Goal: Information Seeking & Learning: Learn about a topic

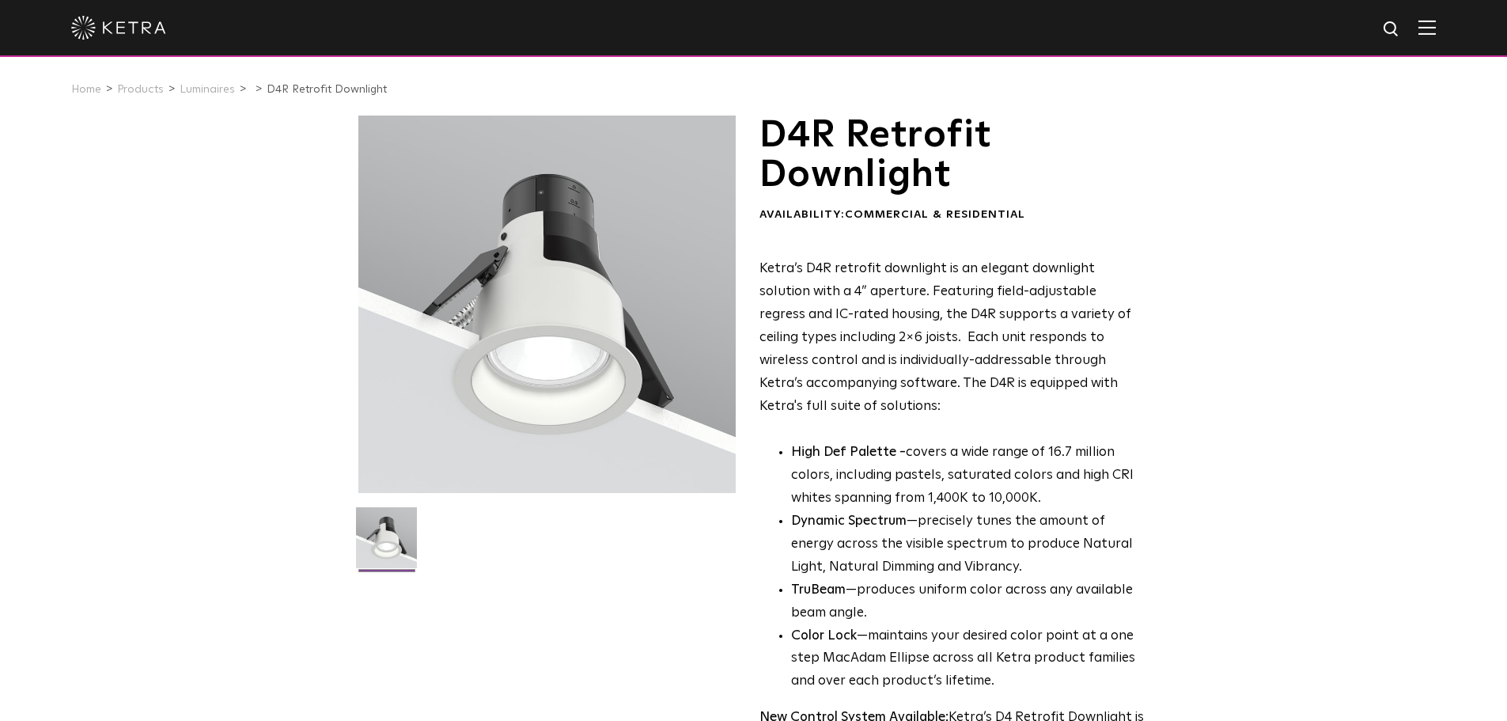
drag, startPoint x: 1472, startPoint y: 41, endPoint x: 1443, endPoint y: 32, distance: 30.5
click at [1469, 40] on div at bounding box center [753, 28] width 1507 height 57
click at [1436, 32] on img at bounding box center [1427, 27] width 17 height 15
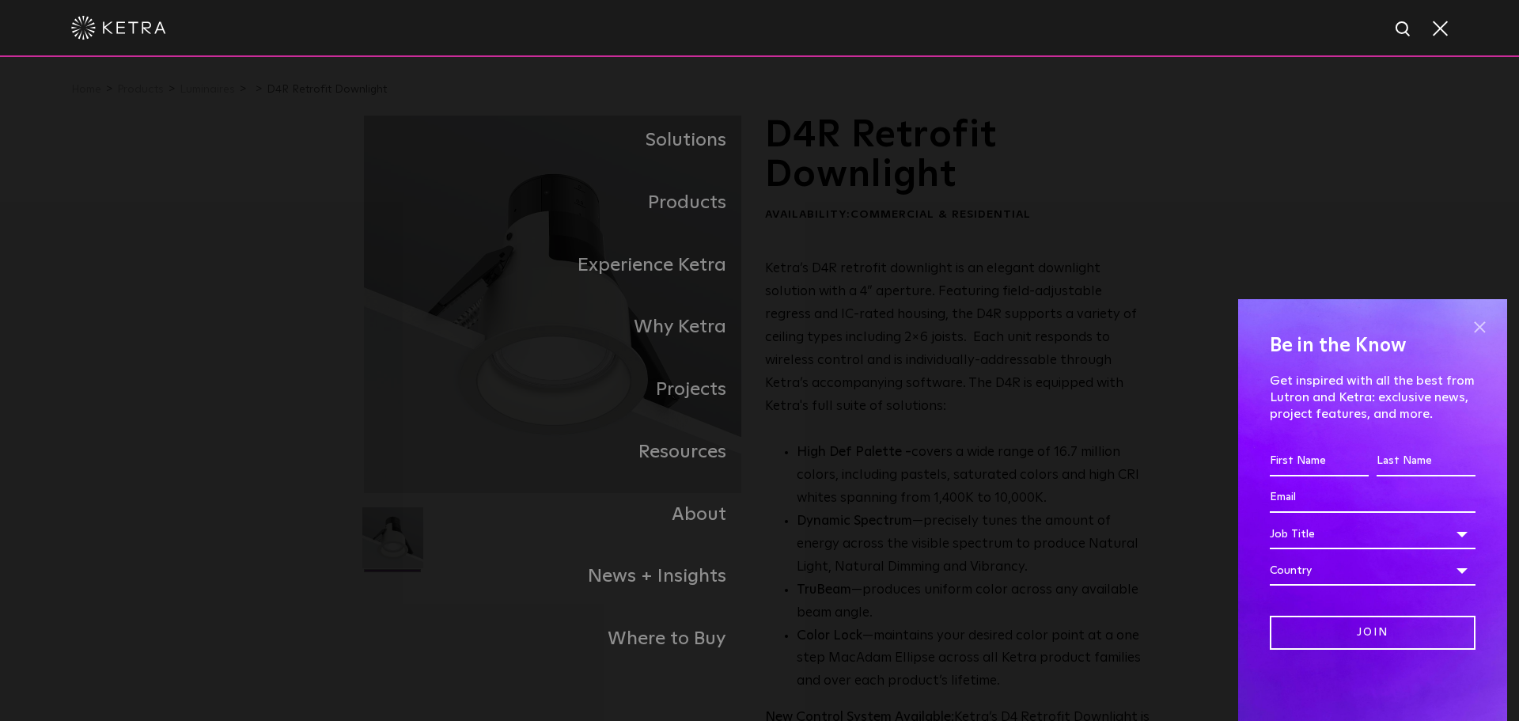
click at [1484, 325] on span at bounding box center [1480, 327] width 24 height 24
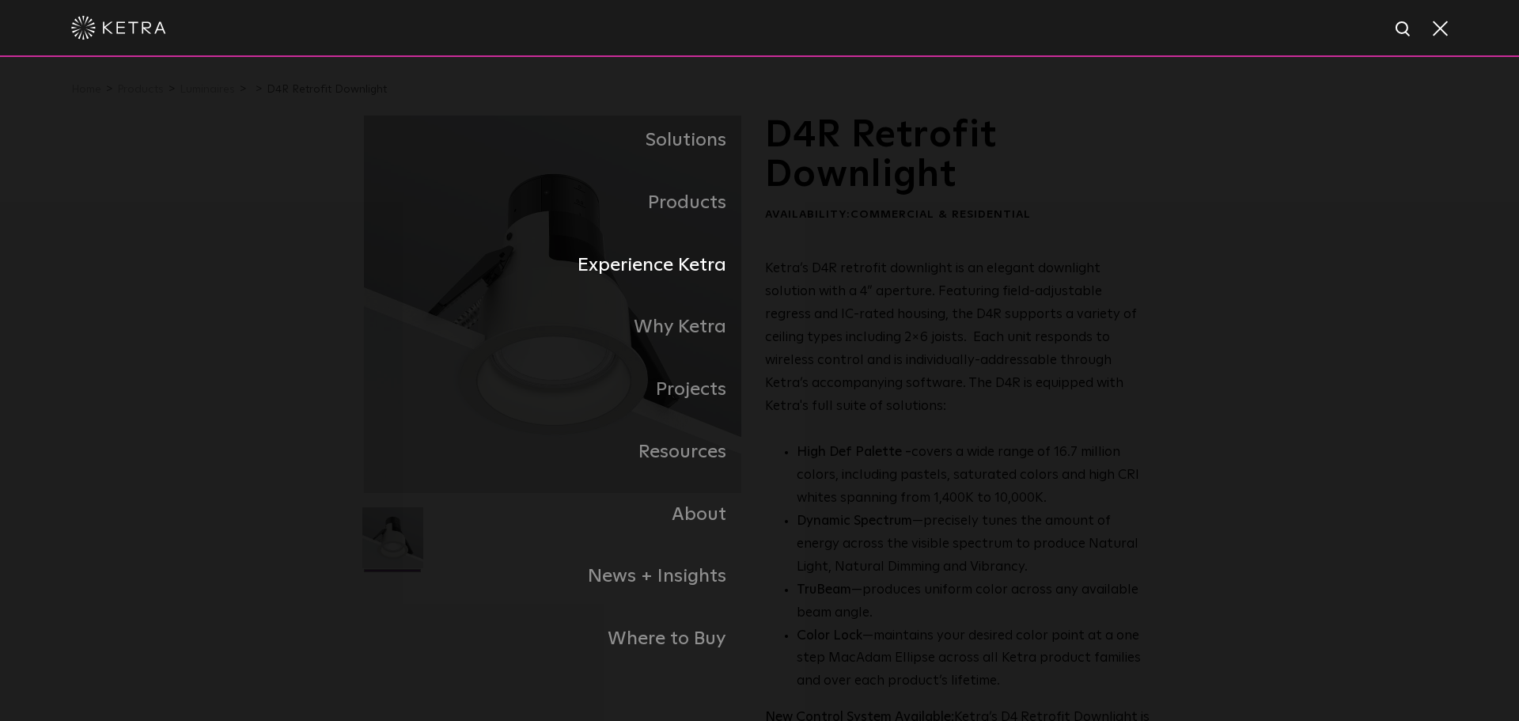
click at [710, 265] on link "Experience Ketra" at bounding box center [562, 265] width 396 height 63
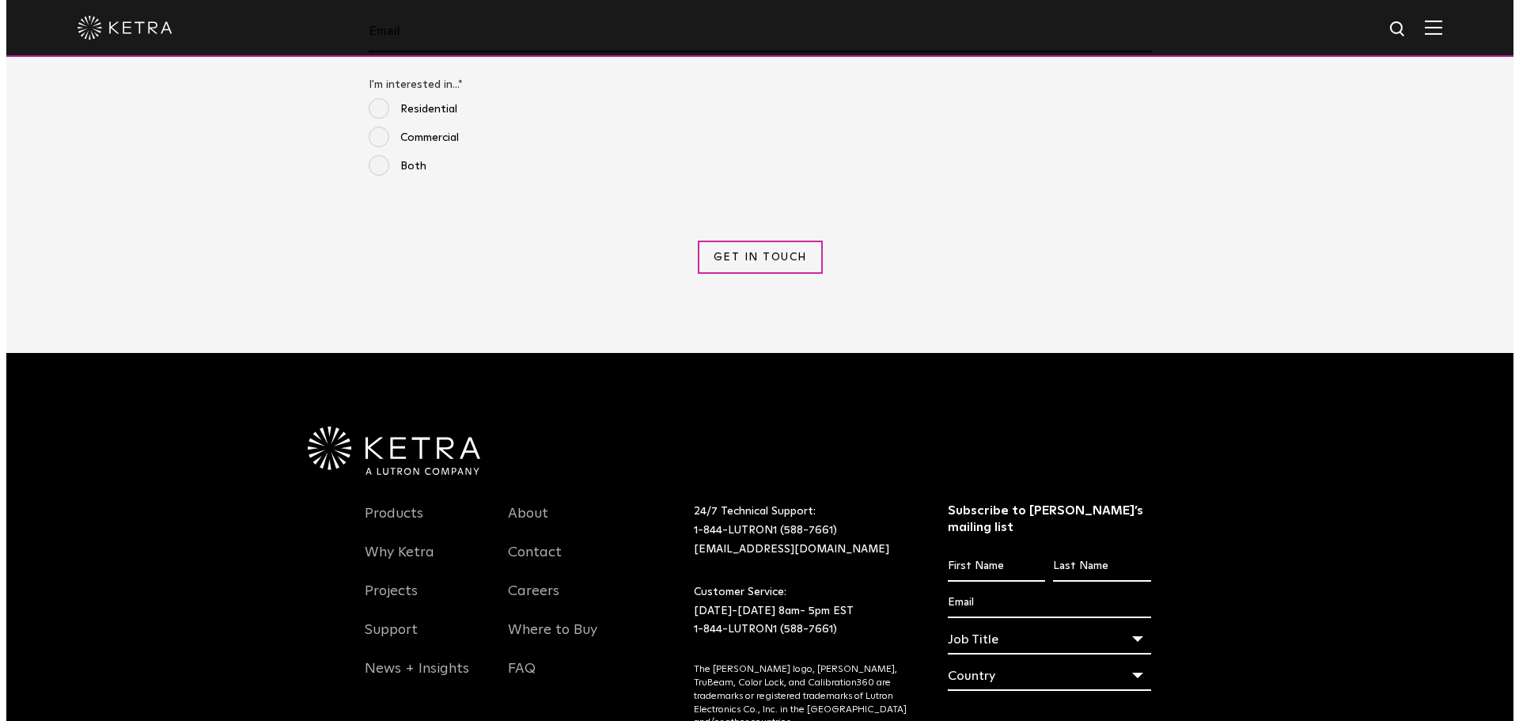
scroll to position [1899, 0]
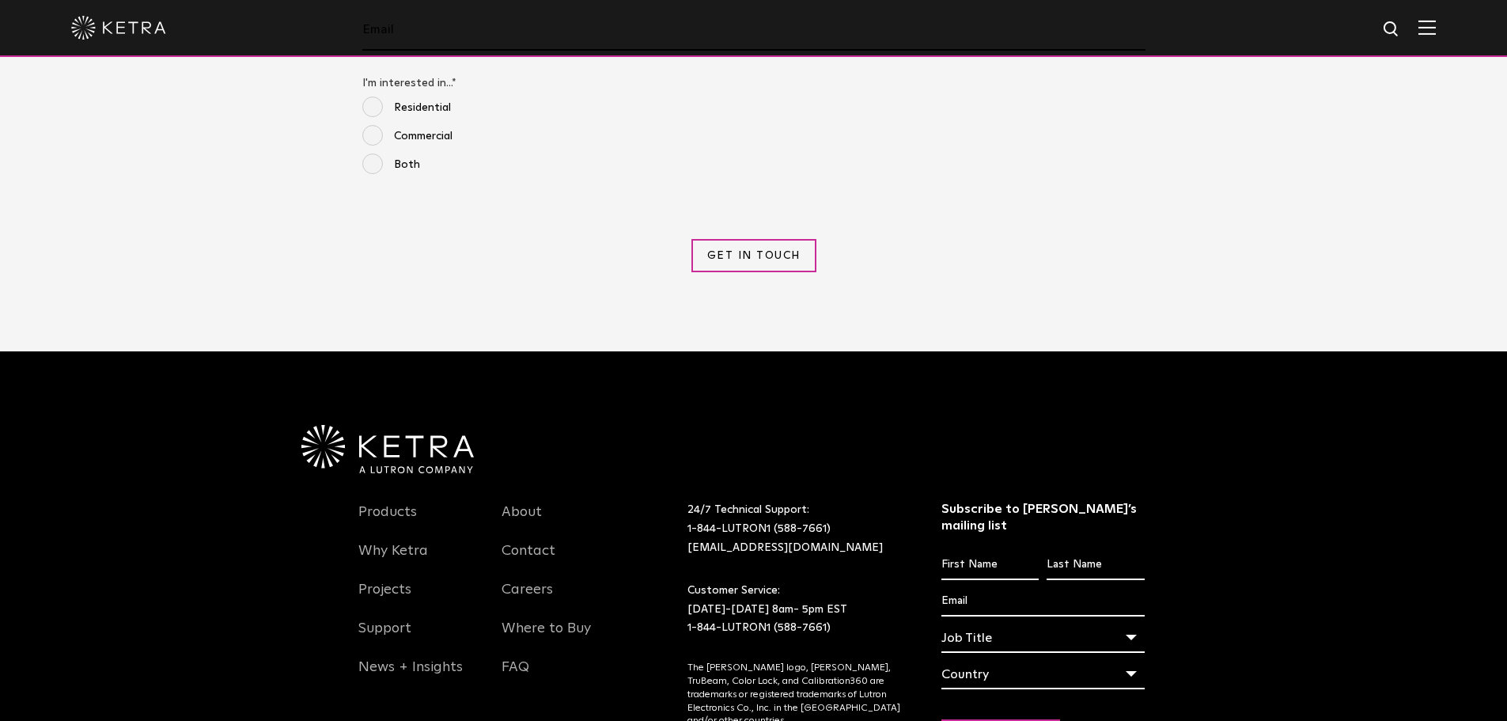
click at [1436, 32] on img at bounding box center [1427, 27] width 17 height 15
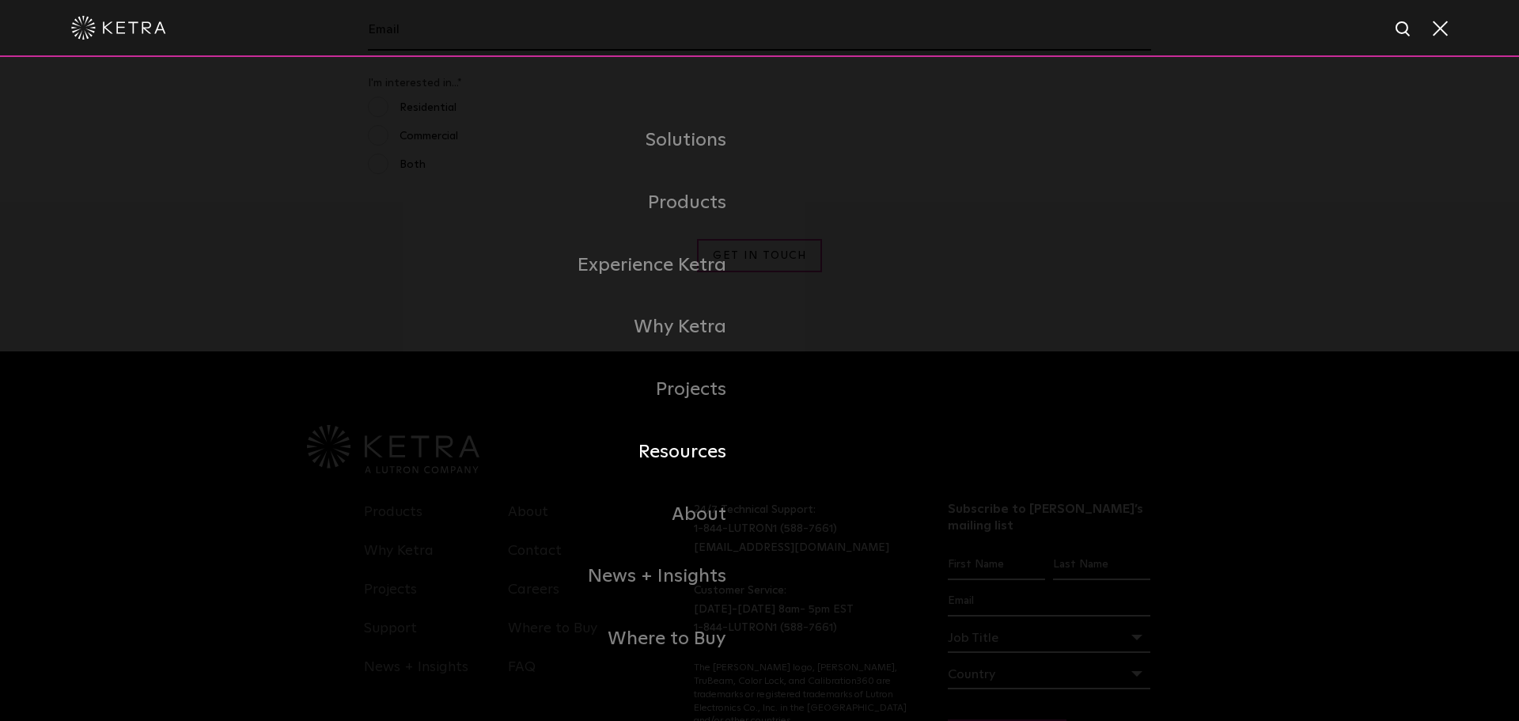
click at [692, 461] on link "Resources" at bounding box center [562, 452] width 396 height 63
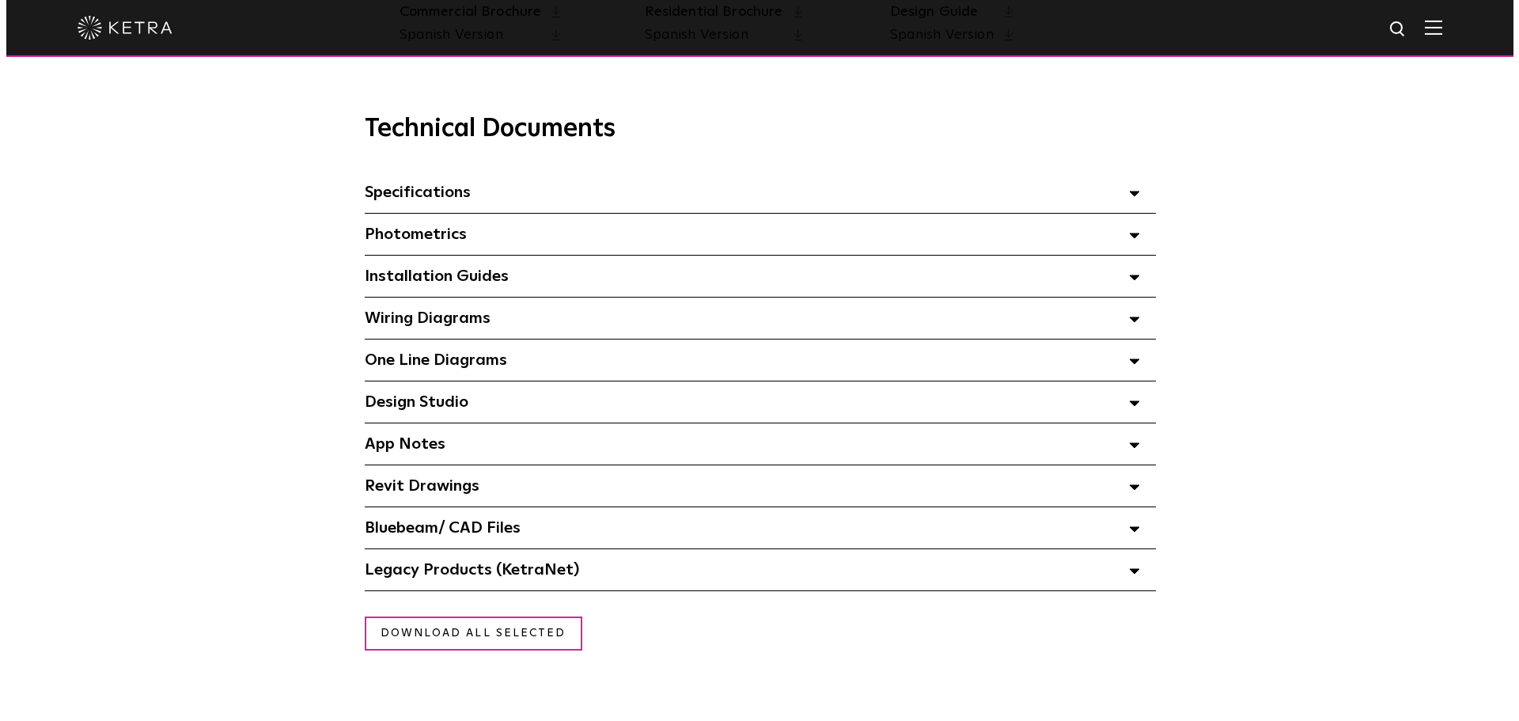
scroll to position [1108, 0]
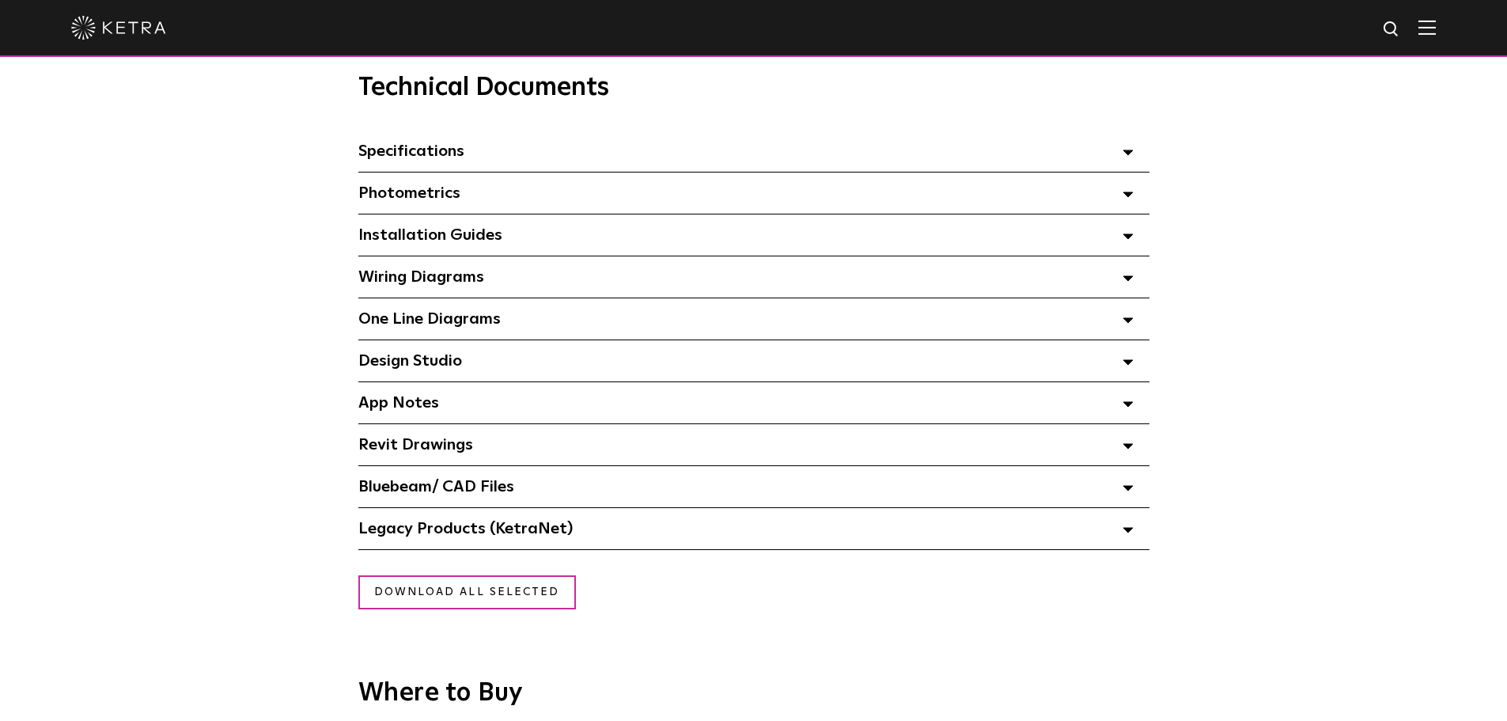
click at [1436, 25] on img at bounding box center [1427, 27] width 17 height 15
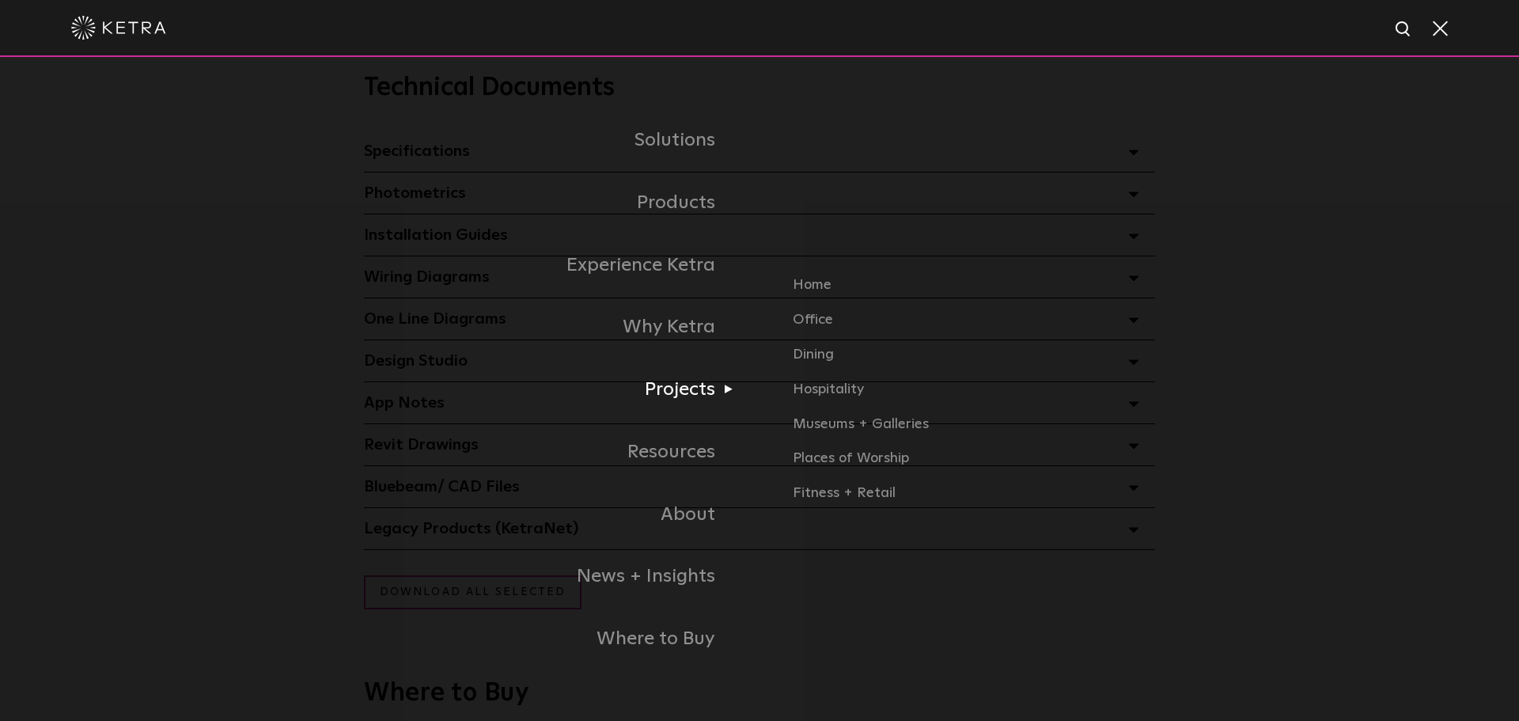
click at [688, 388] on link "Projects" at bounding box center [494, 389] width 530 height 63
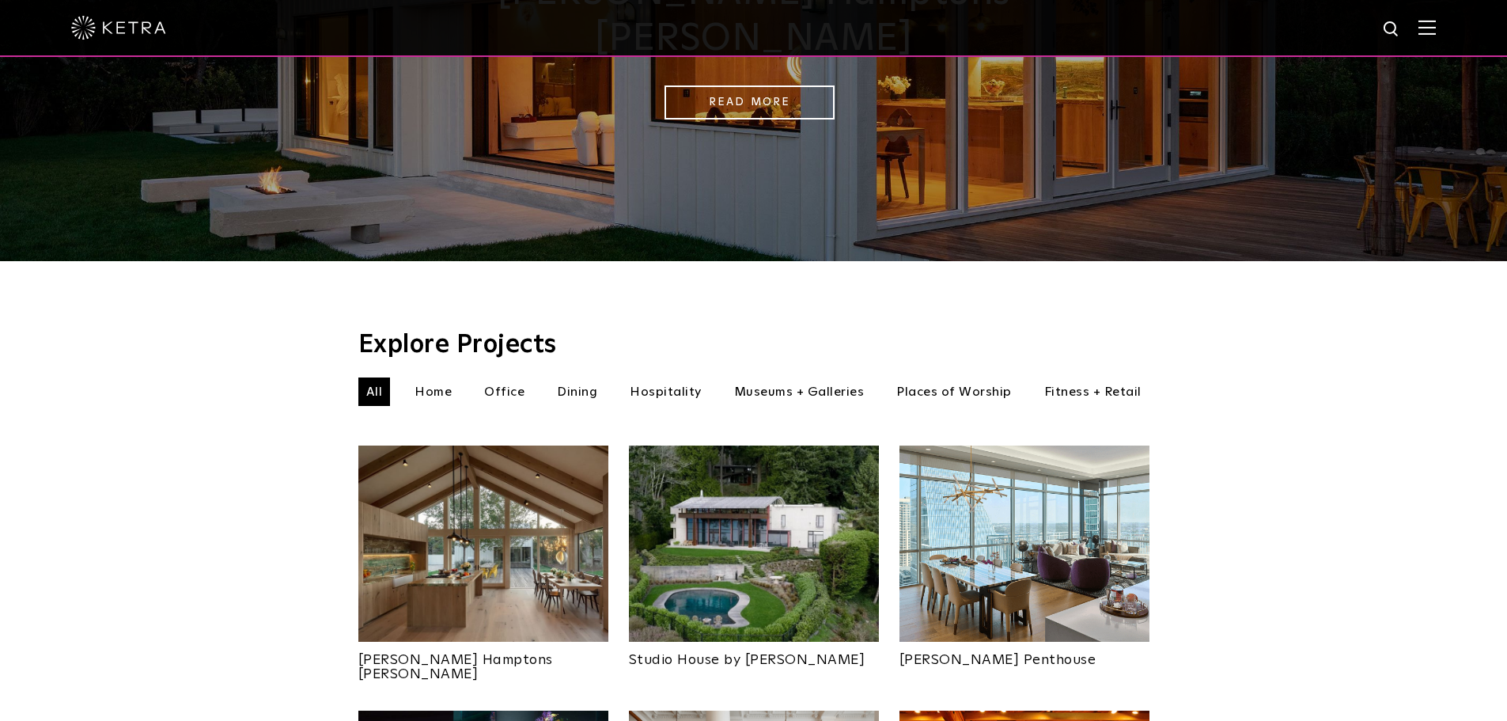
scroll to position [316, 0]
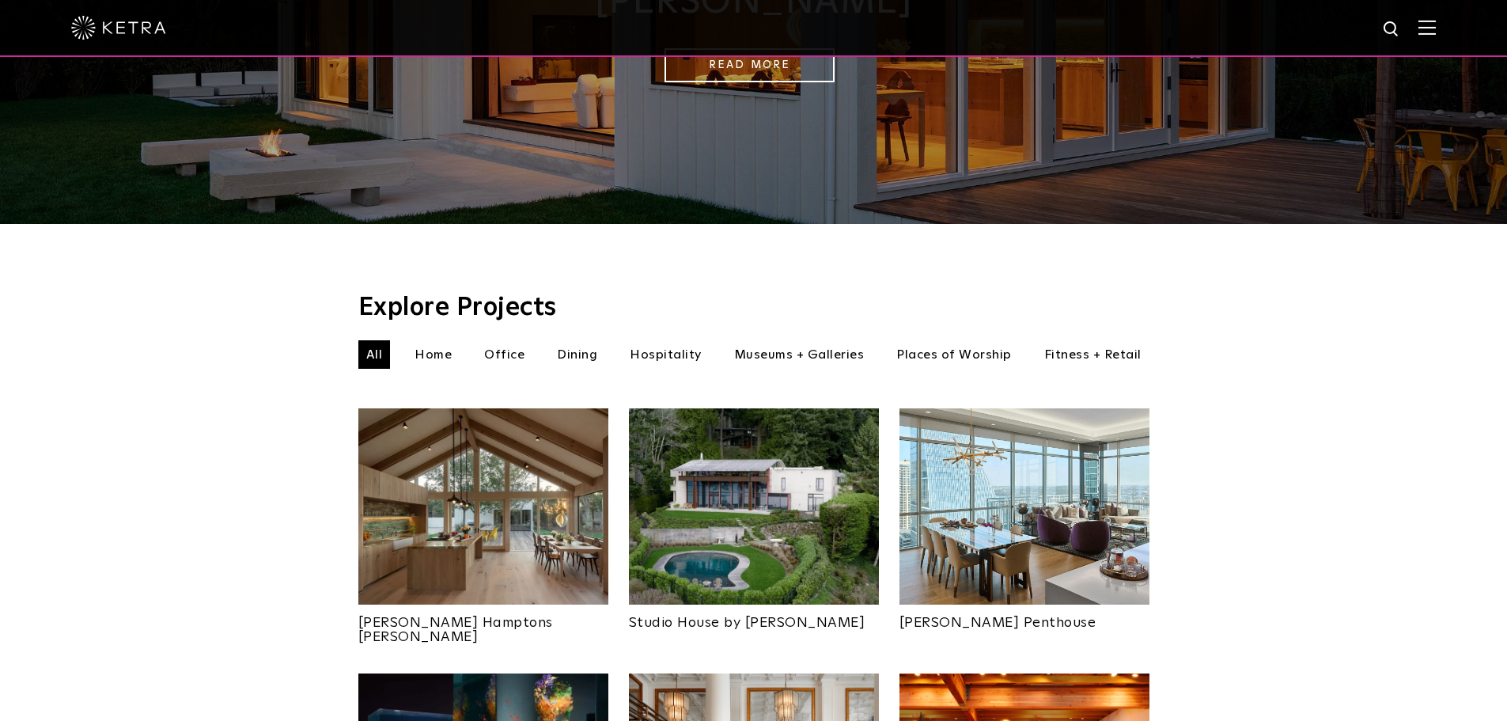
click at [776, 340] on li "Museums + Galleries" at bounding box center [799, 354] width 146 height 28
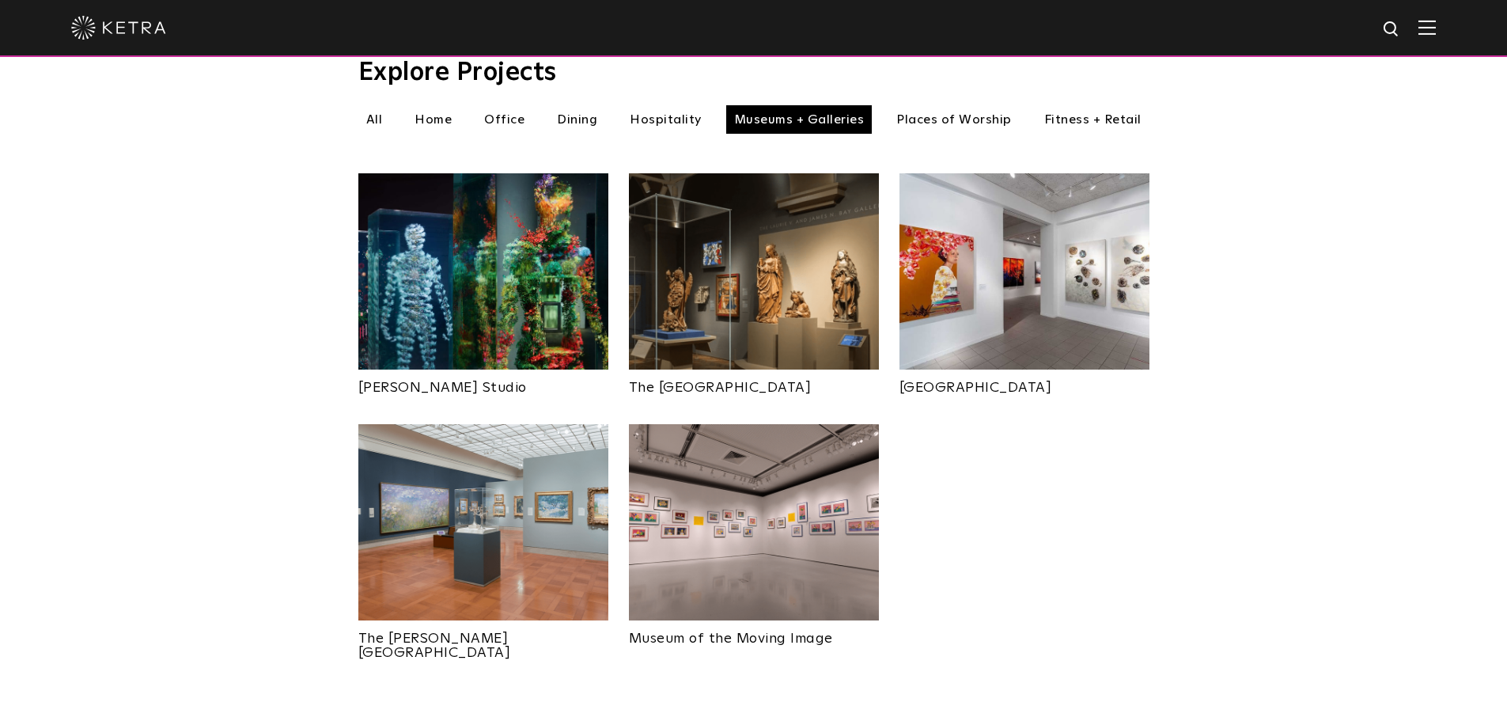
scroll to position [554, 0]
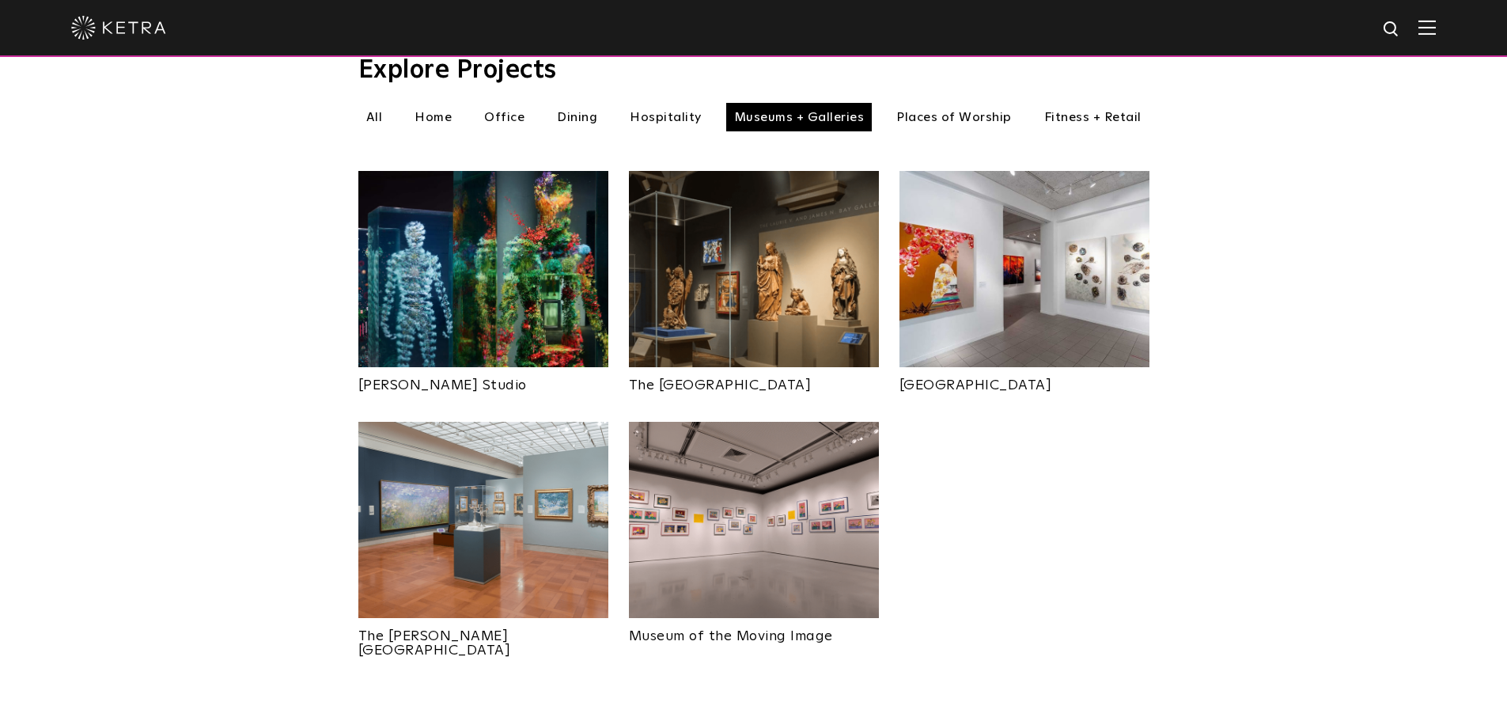
click at [1243, 456] on div "Explore Projects Museums + Galleries All Home Office Dining Hospitality Museums…" at bounding box center [753, 367] width 1507 height 760
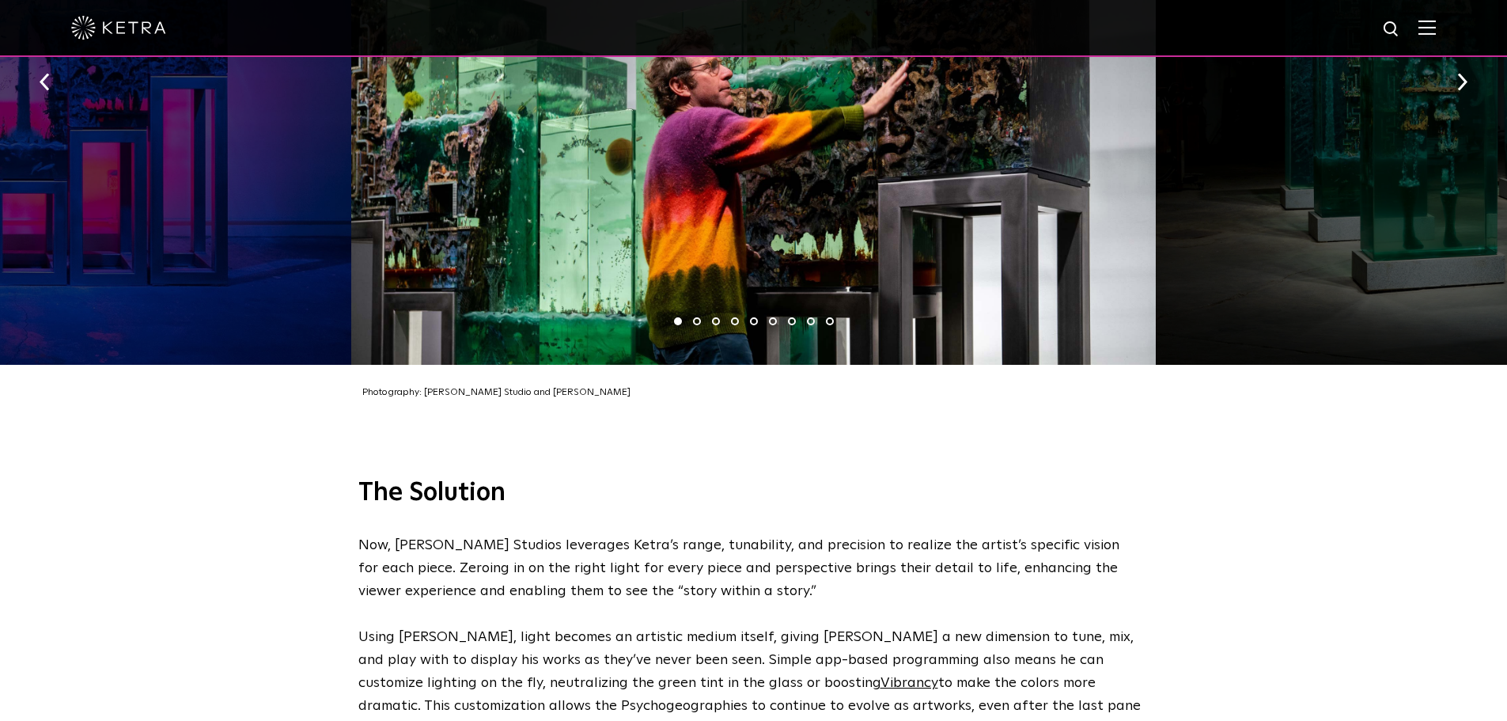
scroll to position [2453, 0]
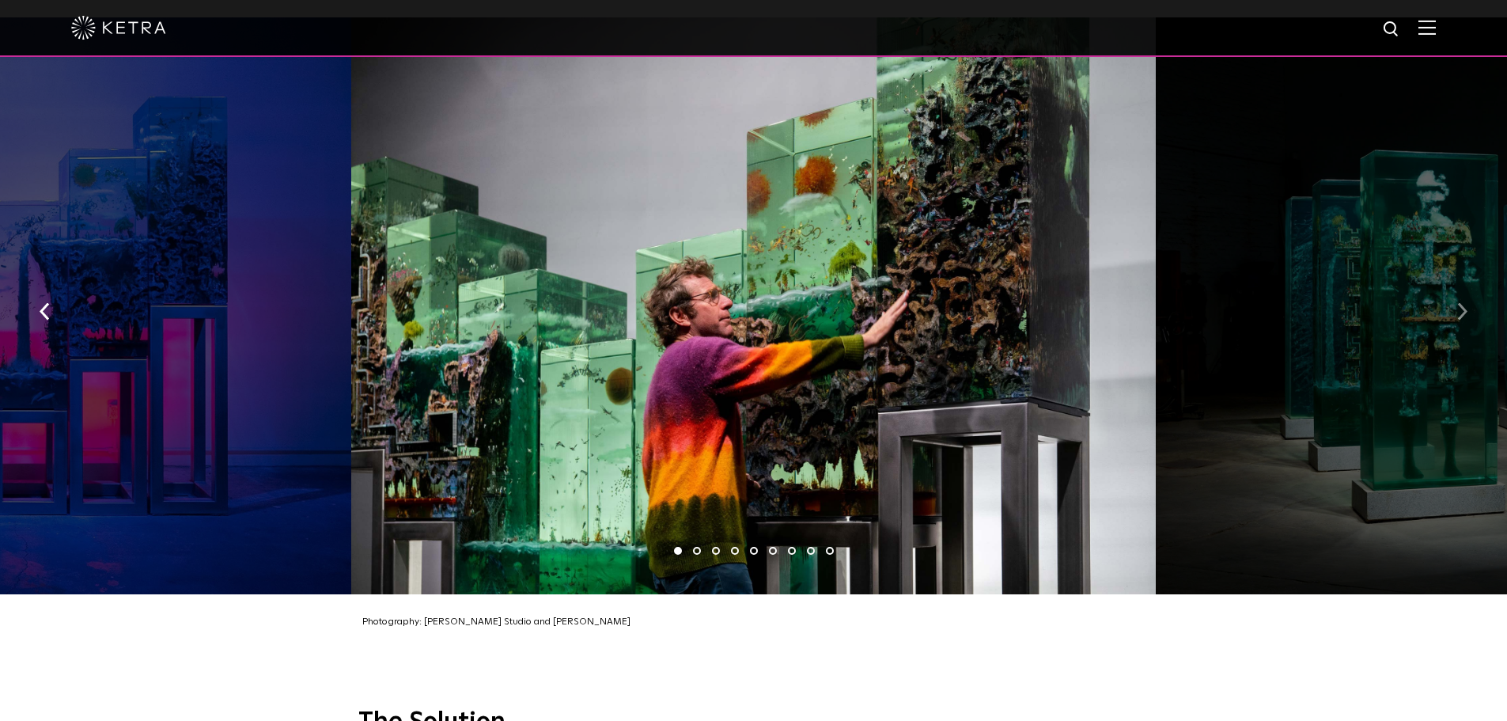
click at [1457, 282] on button "button" at bounding box center [1463, 309] width 34 height 55
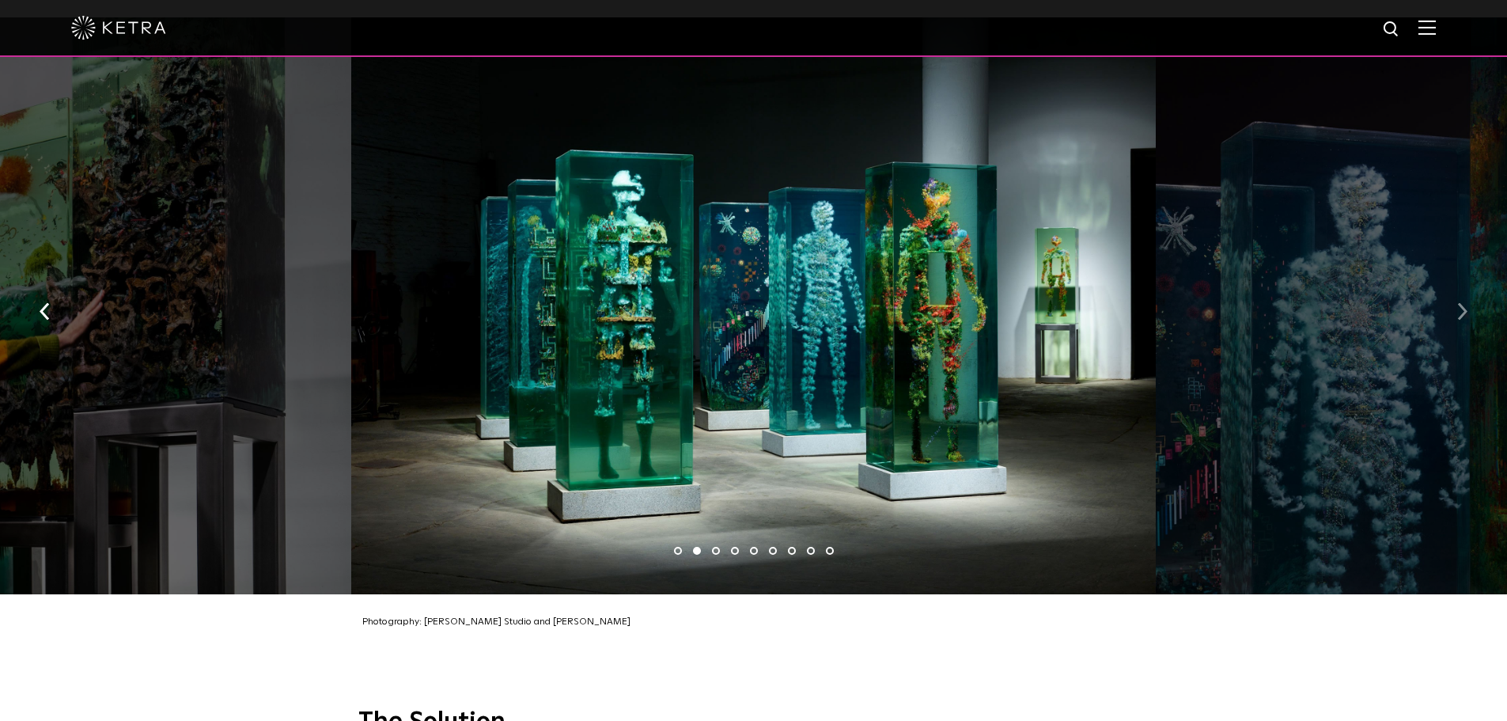
click at [1457, 282] on button "button" at bounding box center [1463, 309] width 34 height 55
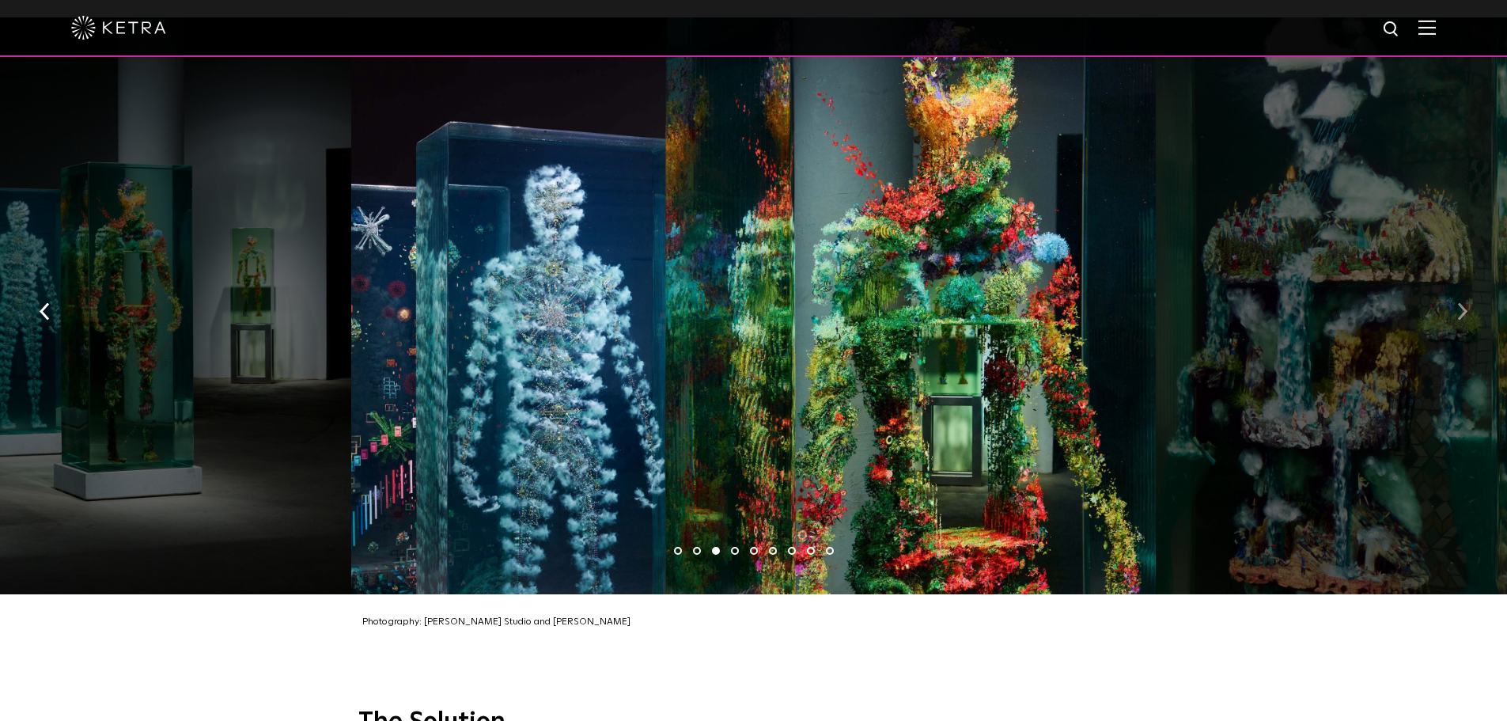
click at [1457, 282] on button "button" at bounding box center [1463, 309] width 34 height 55
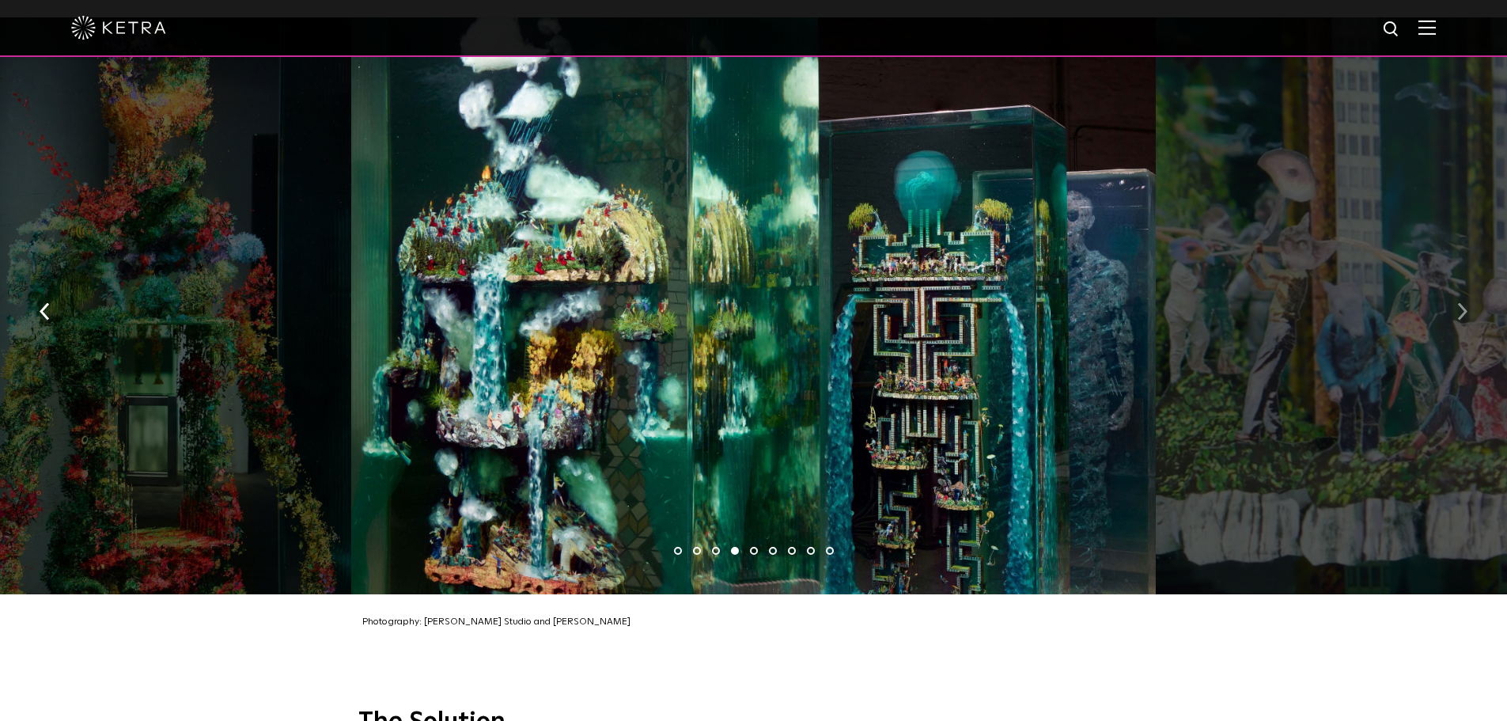
click at [1457, 282] on button "button" at bounding box center [1463, 309] width 34 height 55
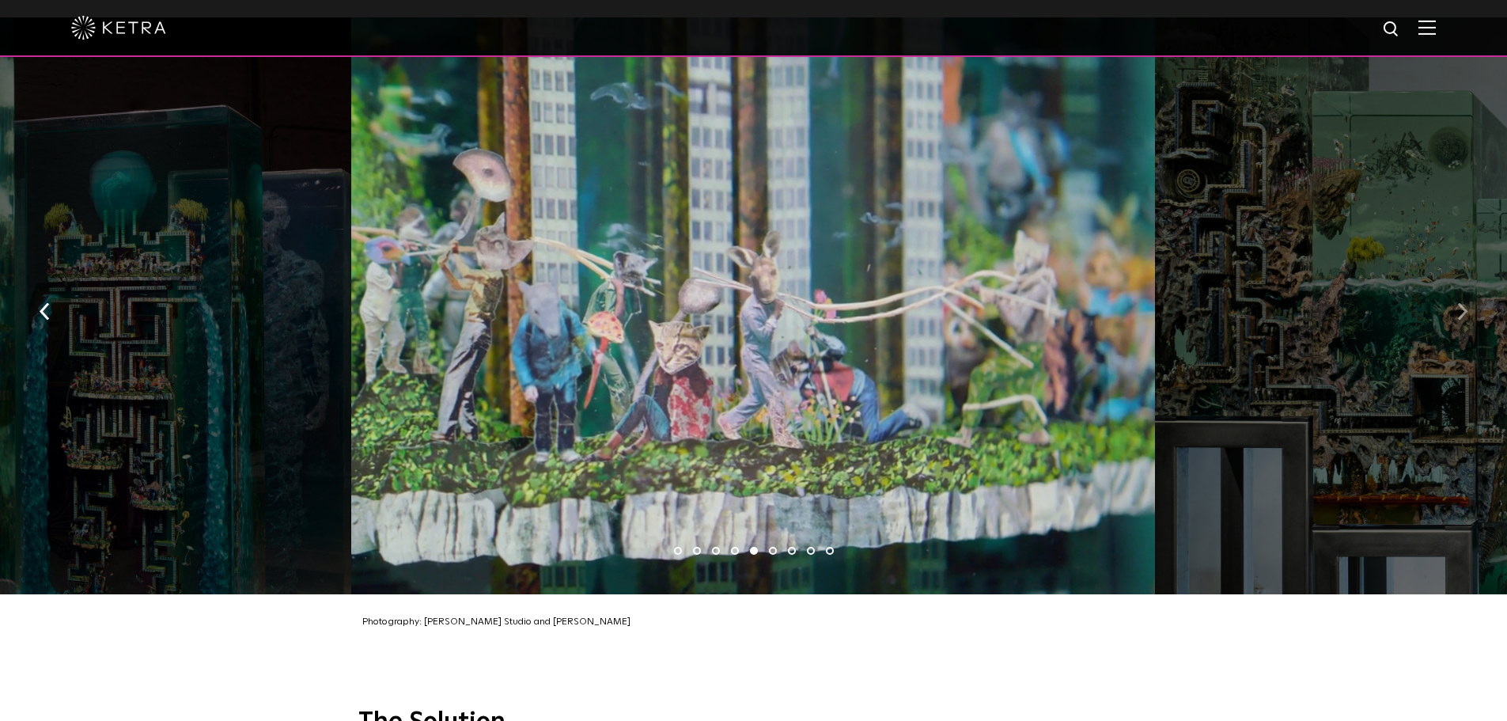
click at [1457, 282] on button "button" at bounding box center [1463, 309] width 34 height 55
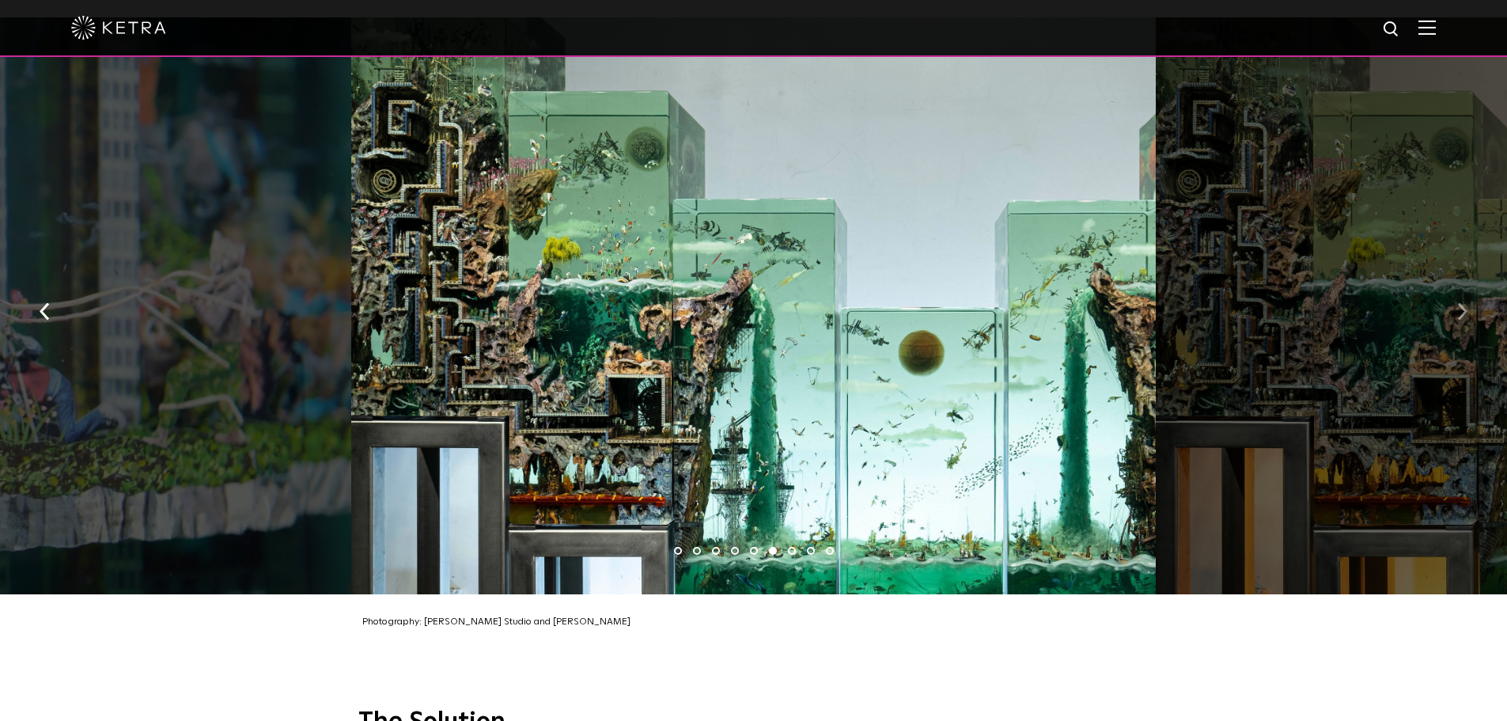
click at [1457, 282] on button "button" at bounding box center [1463, 309] width 34 height 55
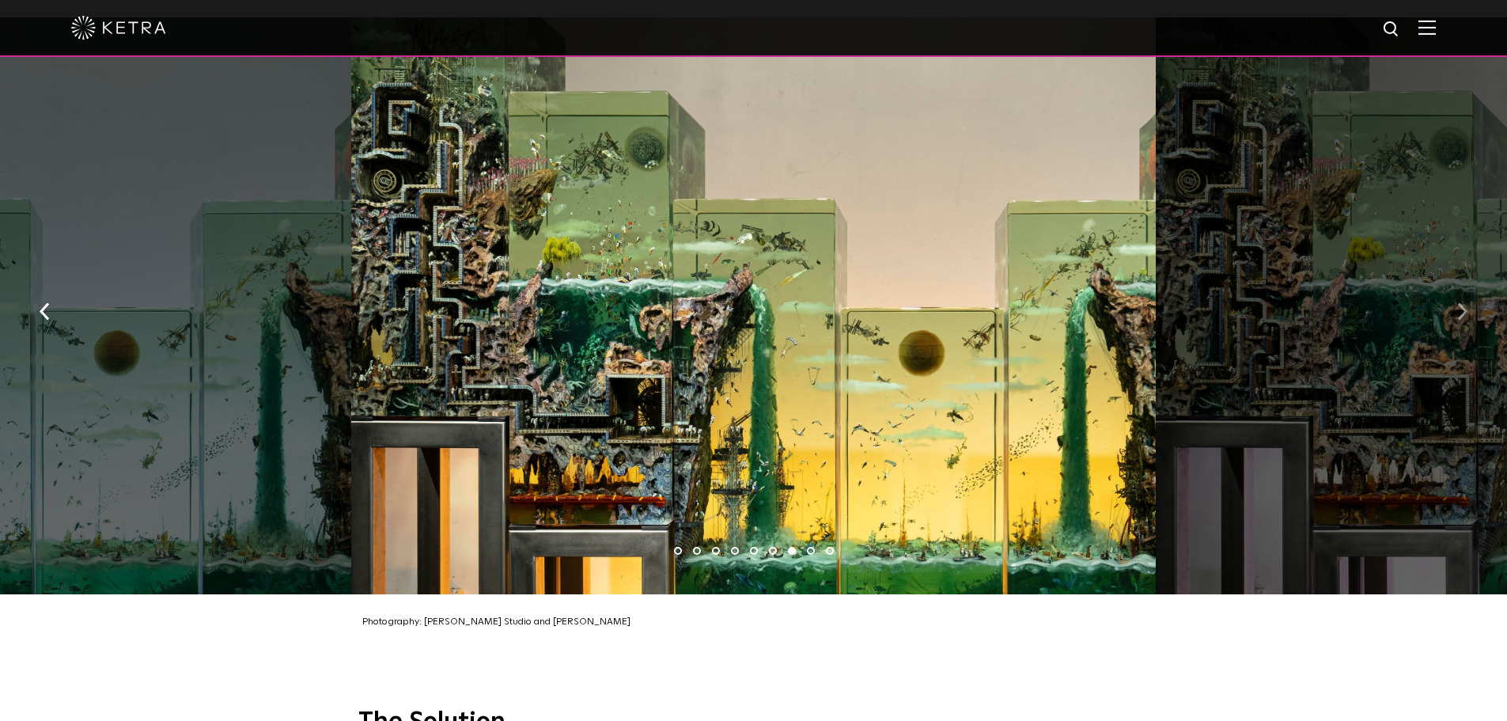
click at [1457, 282] on button "button" at bounding box center [1463, 309] width 34 height 55
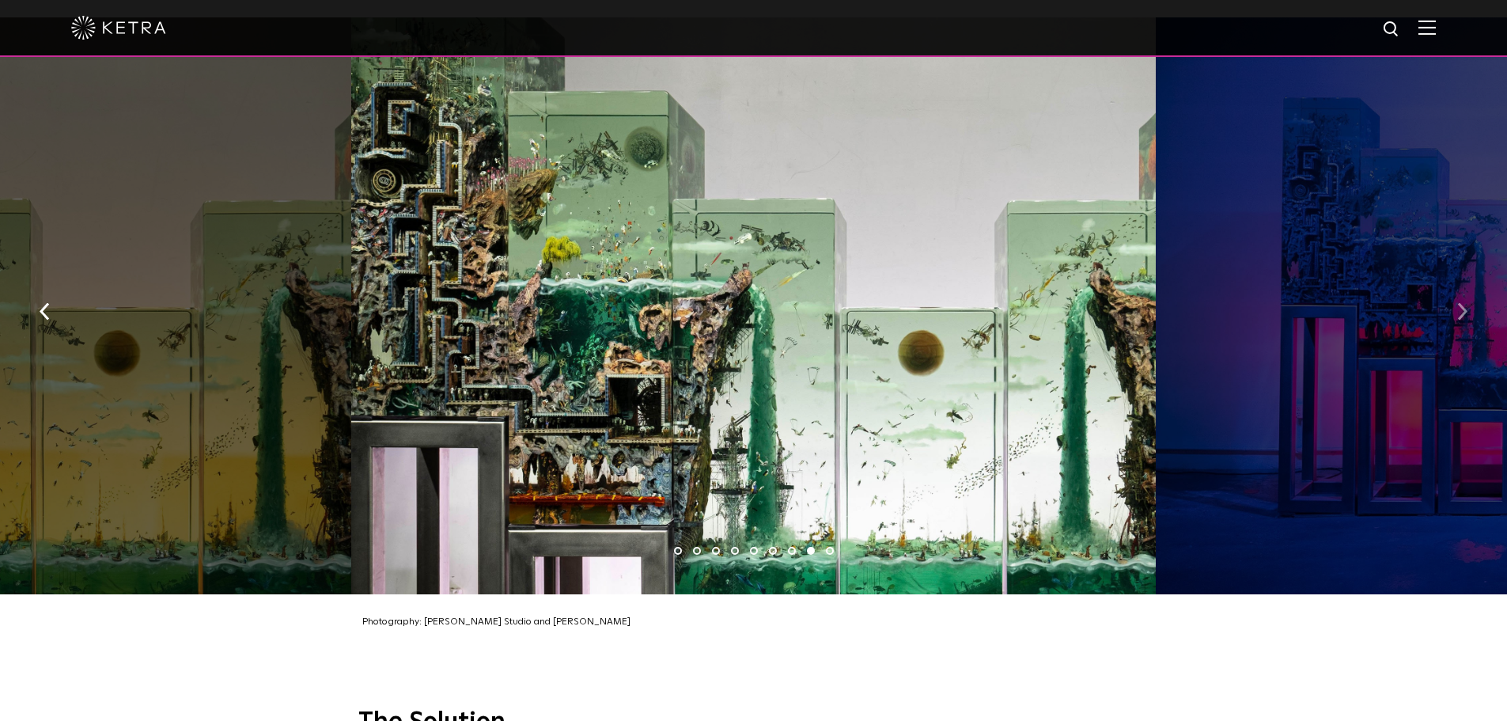
click at [1457, 282] on button "button" at bounding box center [1463, 309] width 34 height 55
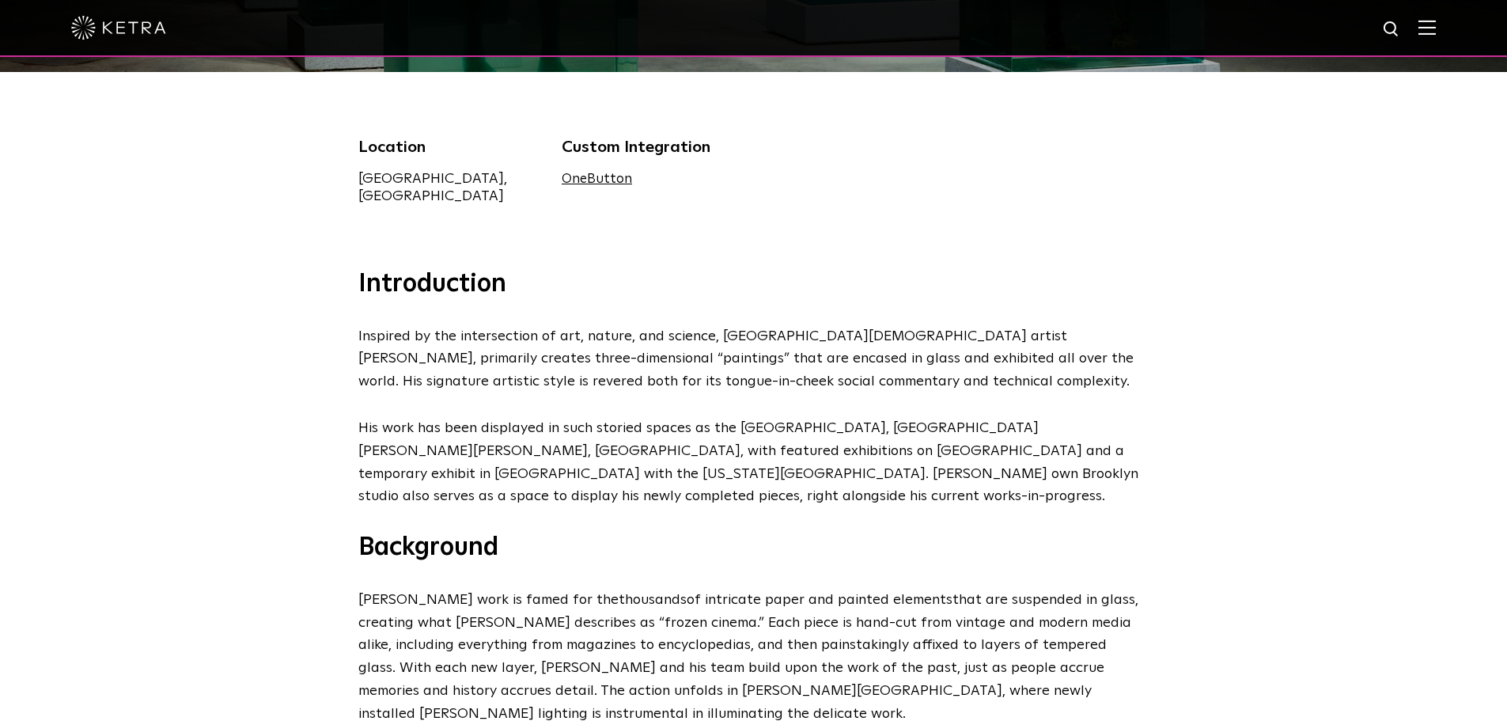
scroll to position [475, 0]
